Goal: Navigation & Orientation: Find specific page/section

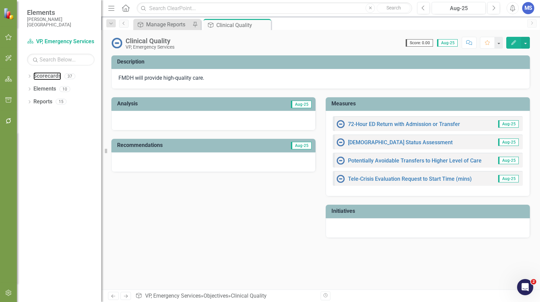
click at [34, 77] on link "Scorecards" at bounding box center [47, 76] width 28 height 8
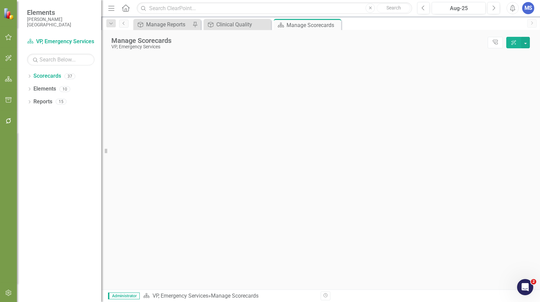
click at [31, 77] on icon "Dropdown" at bounding box center [29, 77] width 5 height 4
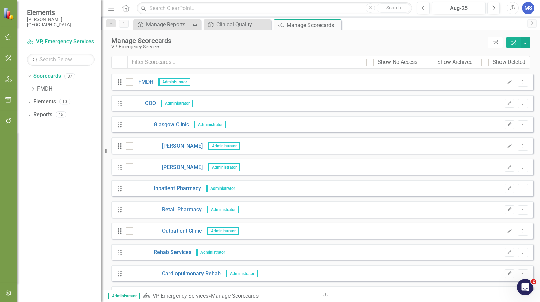
click at [33, 89] on icon "Dropdown" at bounding box center [32, 89] width 5 height 4
click at [40, 127] on icon at bounding box center [40, 126] width 2 height 3
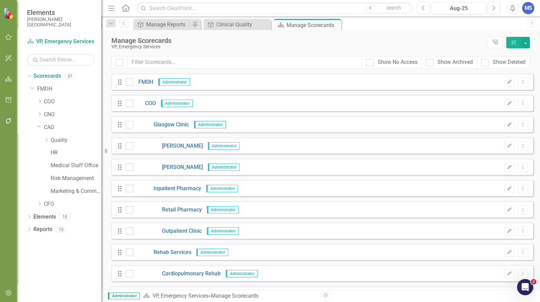
click at [12, 38] on button "button" at bounding box center [8, 37] width 15 height 14
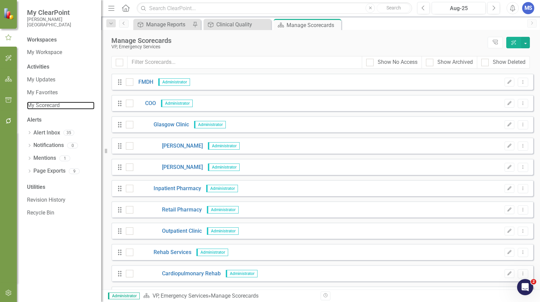
click at [57, 106] on link "My Scorecard" at bounding box center [60, 106] width 67 height 8
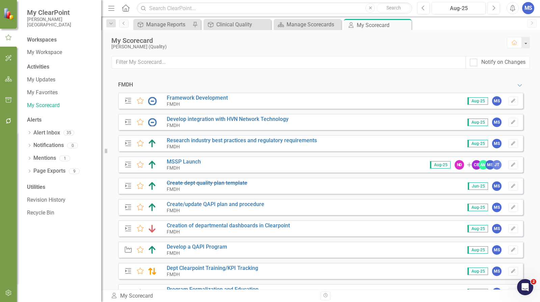
click at [0, 0] on icon at bounding box center [0, 0] width 0 height 0
